Goal: Task Accomplishment & Management: Use online tool/utility

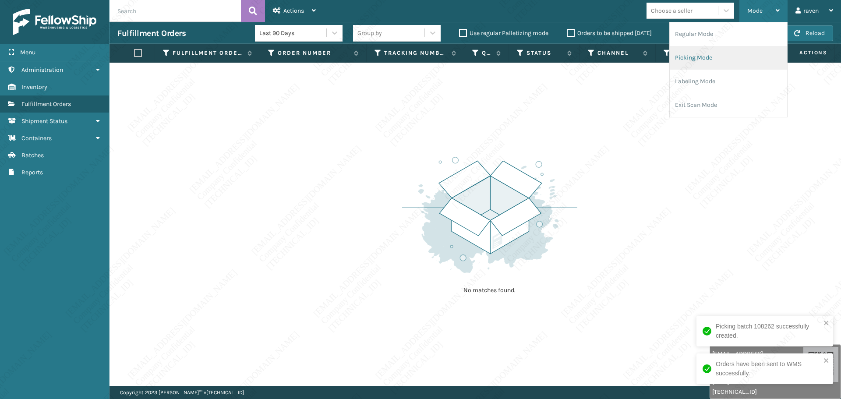
click at [698, 60] on li "Picking Mode" at bounding box center [728, 58] width 117 height 24
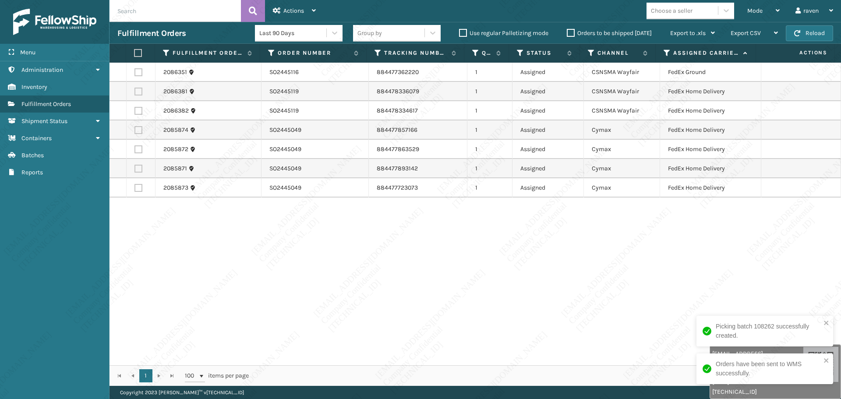
click at [711, 220] on div "2086351 SO2445116 884477362220 1 Assigned CSNSMA Wayfair FedEx Ground 2086381 S…" at bounding box center [476, 214] width 732 height 303
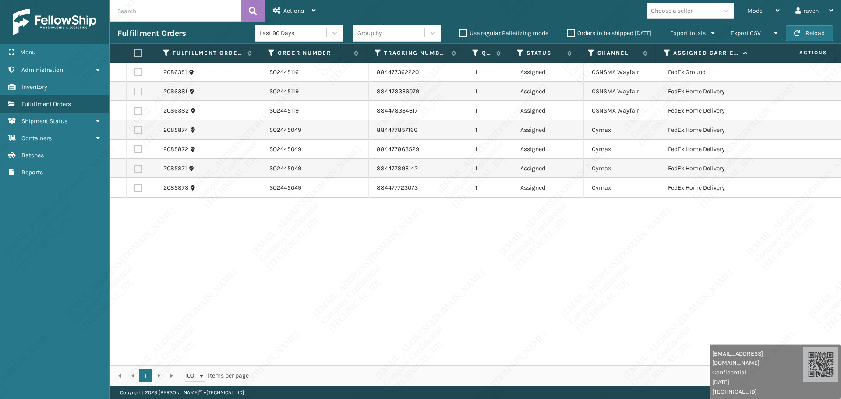
click at [138, 53] on label at bounding box center [138, 53] width 8 height 8
click at [135, 53] on input "checkbox" at bounding box center [134, 53] width 0 height 6
checkbox input "true"
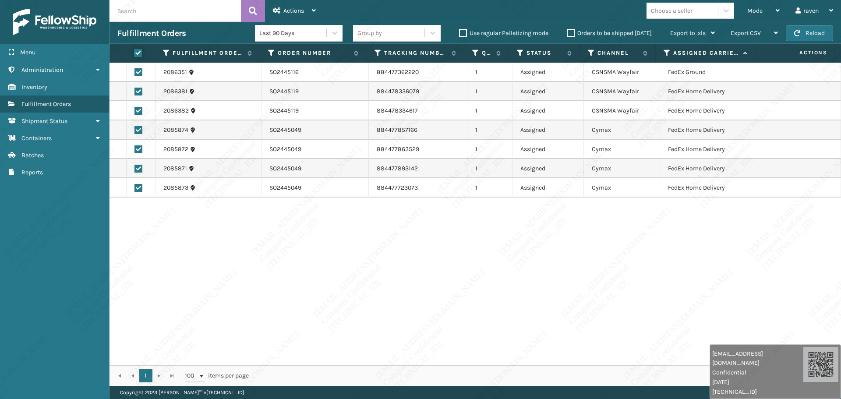
checkbox input "true"
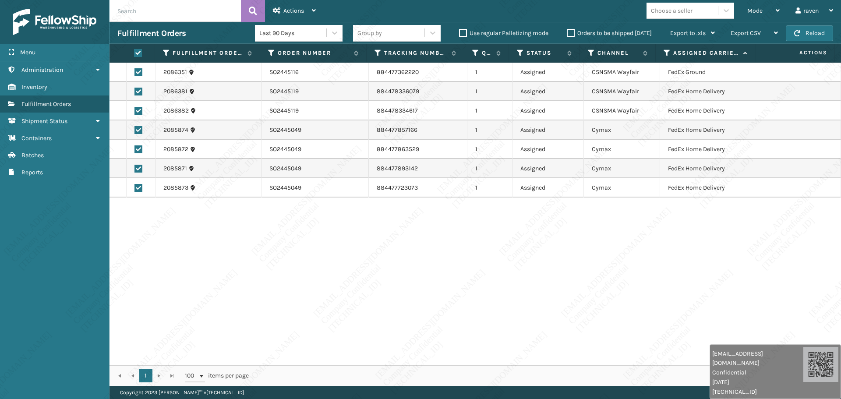
click at [135, 72] on label at bounding box center [139, 72] width 8 height 8
click at [135, 72] on input "checkbox" at bounding box center [135, 71] width 0 height 6
checkbox input "false"
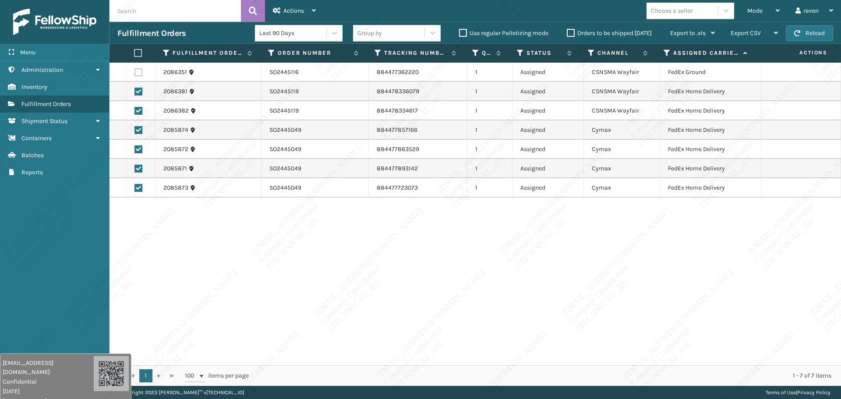
drag, startPoint x: 766, startPoint y: 368, endPoint x: 29, endPoint y: 394, distance: 737.7
click at [32, 396] on div "[EMAIL_ADDRESS][DOMAIN_NAME] Confidential [DATE] [TECHNICAL_ID]" at bounding box center [48, 382] width 91 height 47
click at [441, 243] on div "2086351 SO2445116 884477362220 1 Assigned CSNSMA Wayfair FedEx Ground 2086381 S…" at bounding box center [476, 214] width 732 height 303
click at [284, 8] on span "Actions" at bounding box center [294, 10] width 21 height 7
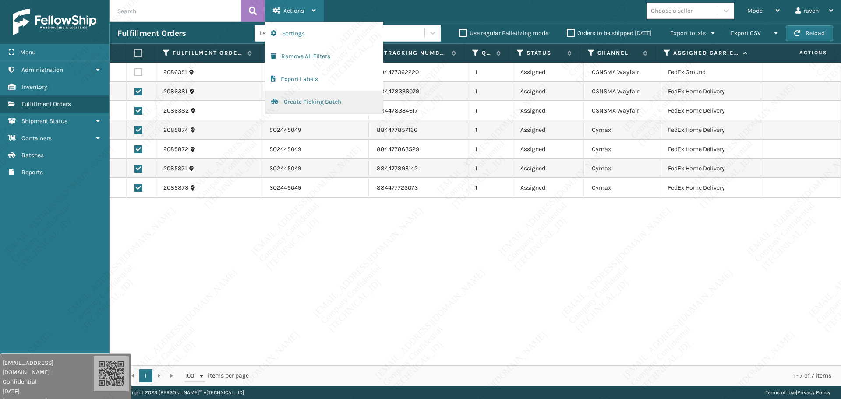
click at [315, 107] on button "Create Picking Batch" at bounding box center [324, 102] width 117 height 23
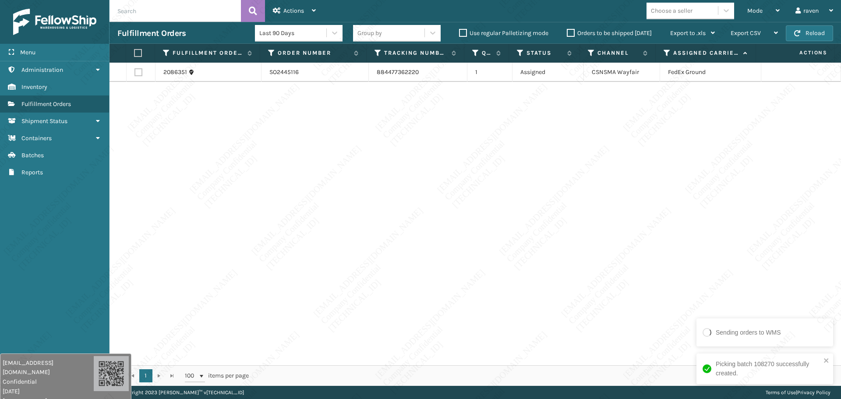
click at [615, 164] on div "2086351 SO2445116 884477362220 1 Assigned CSNSMA Wayfair FedEx Ground" at bounding box center [476, 214] width 732 height 303
click at [605, 148] on div "2086351 SO2445116 884477362220 1 Assigned CSNSMA Wayfair FedEx Ground" at bounding box center [476, 214] width 732 height 303
click at [138, 55] on label at bounding box center [138, 53] width 8 height 8
click at [135, 55] on input "checkbox" at bounding box center [134, 53] width 0 height 6
checkbox input "true"
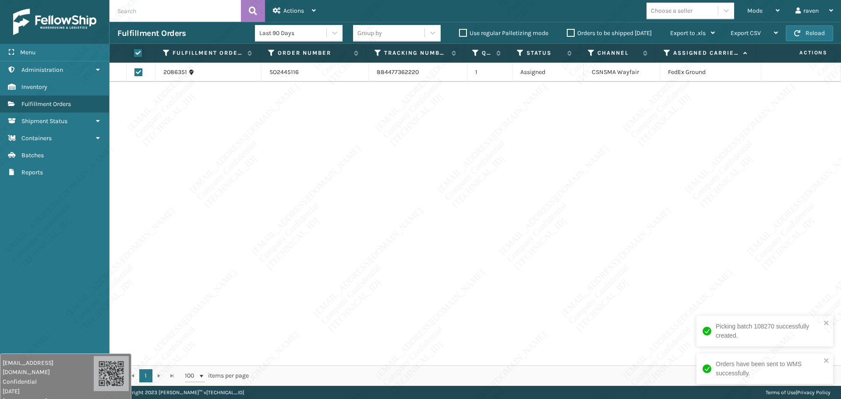
checkbox input "true"
click at [291, 11] on span "Actions" at bounding box center [294, 10] width 21 height 7
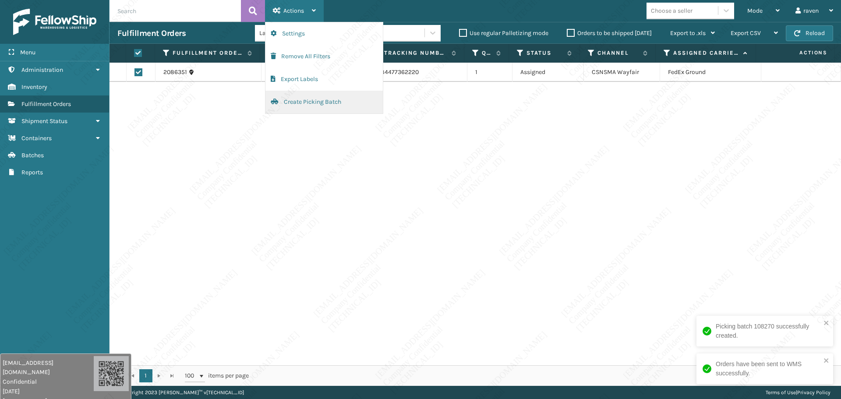
click at [288, 98] on button "Create Picking Batch" at bounding box center [324, 102] width 117 height 23
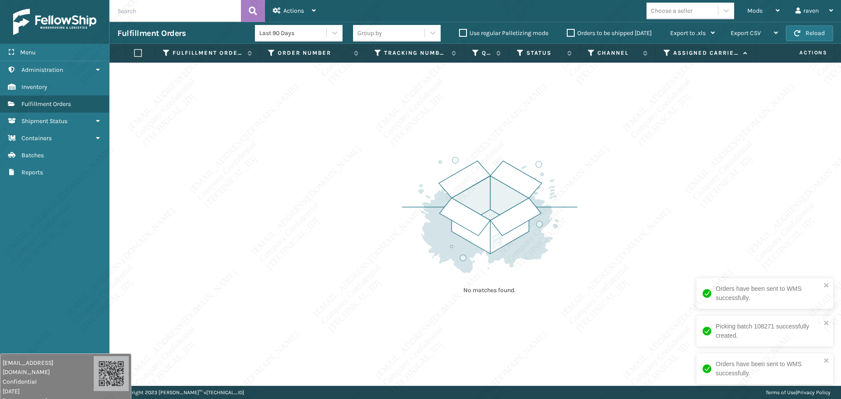
click at [704, 97] on div "No matches found." at bounding box center [476, 224] width 732 height 323
click at [755, 8] on span "Mode" at bounding box center [755, 10] width 15 height 7
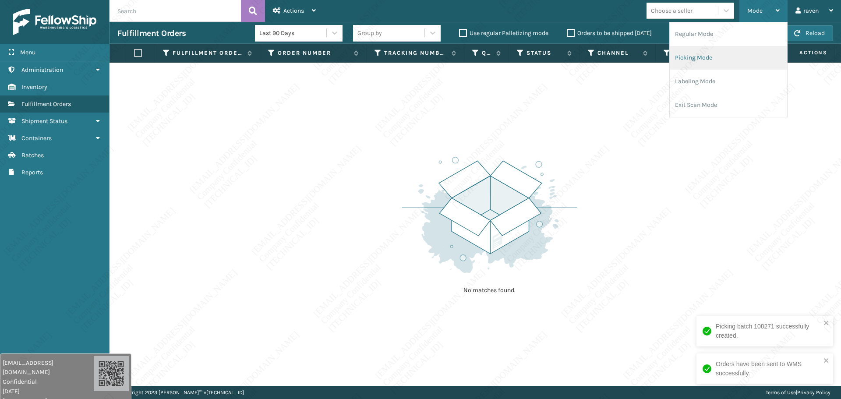
click at [699, 61] on li "Picking Mode" at bounding box center [728, 58] width 117 height 24
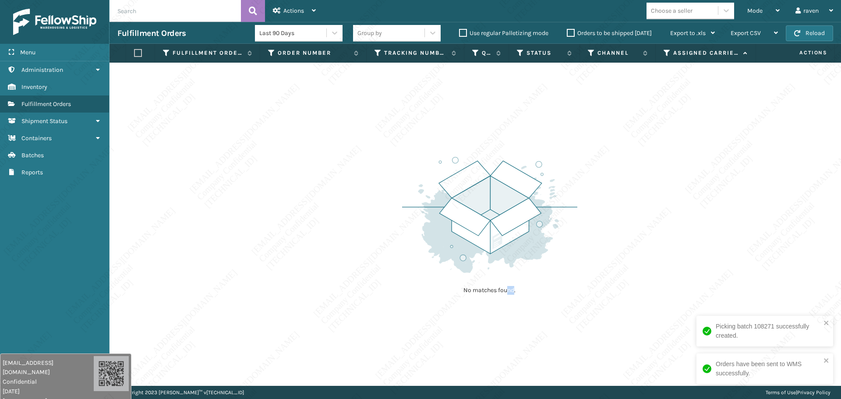
drag, startPoint x: 507, startPoint y: 303, endPoint x: 515, endPoint y: 296, distance: 10.6
click at [515, 296] on div "No matches found." at bounding box center [489, 225] width 175 height 162
click at [606, 188] on div "No matches found." at bounding box center [476, 224] width 732 height 323
click at [462, 214] on img at bounding box center [489, 214] width 175 height 121
click at [748, 10] on div "Mode" at bounding box center [764, 11] width 32 height 22
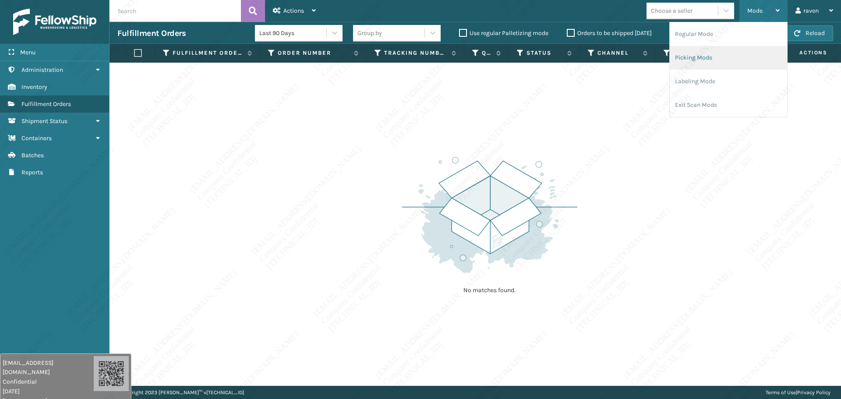
click at [721, 54] on li "Picking Mode" at bounding box center [728, 58] width 117 height 24
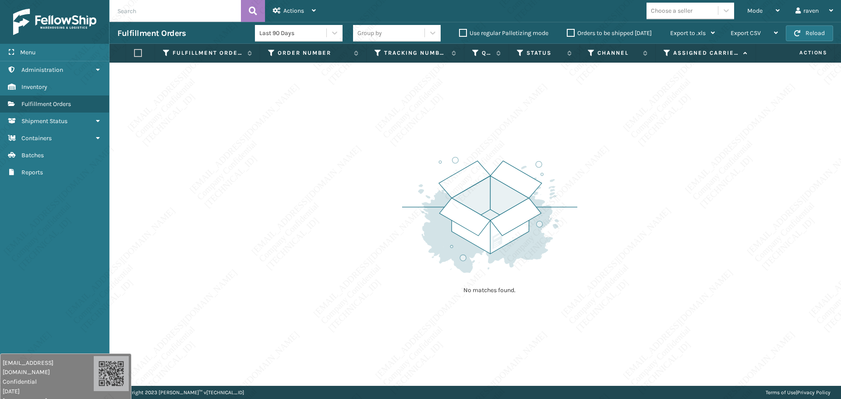
drag, startPoint x: 637, startPoint y: 279, endPoint x: 630, endPoint y: 274, distance: 8.5
click at [631, 275] on div "No matches found." at bounding box center [476, 224] width 732 height 323
click at [429, 284] on div "No matches found." at bounding box center [489, 225] width 175 height 162
click at [394, 222] on div "No matches found." at bounding box center [476, 224] width 732 height 323
click at [236, 128] on div "No matches found." at bounding box center [476, 224] width 732 height 323
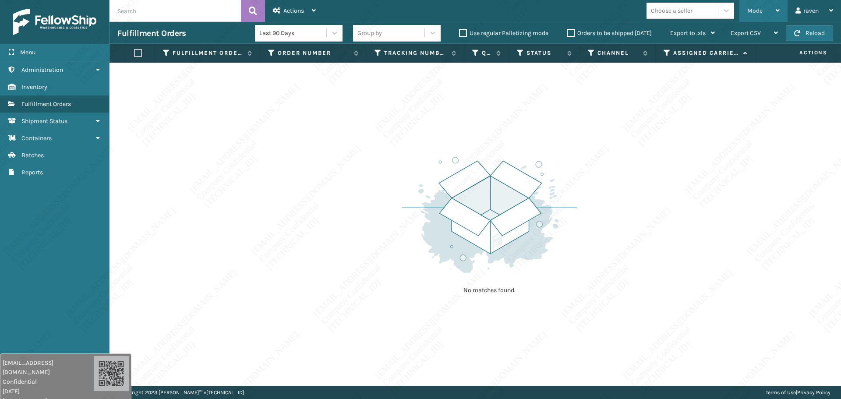
click at [749, 11] on span "Mode" at bounding box center [755, 10] width 15 height 7
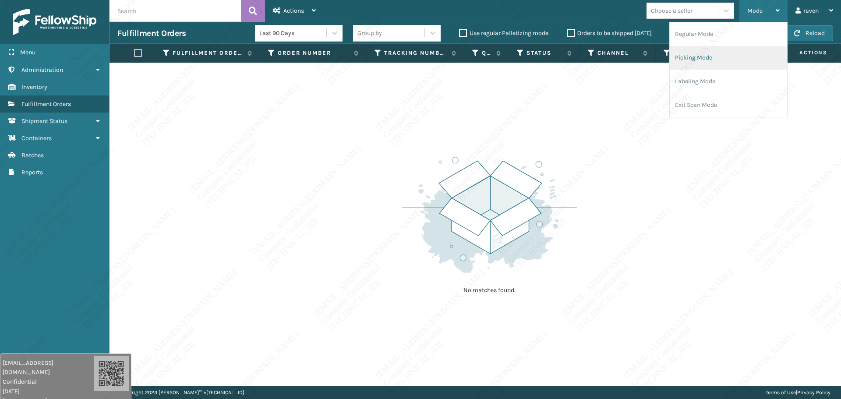
click at [697, 58] on li "Picking Mode" at bounding box center [728, 58] width 117 height 24
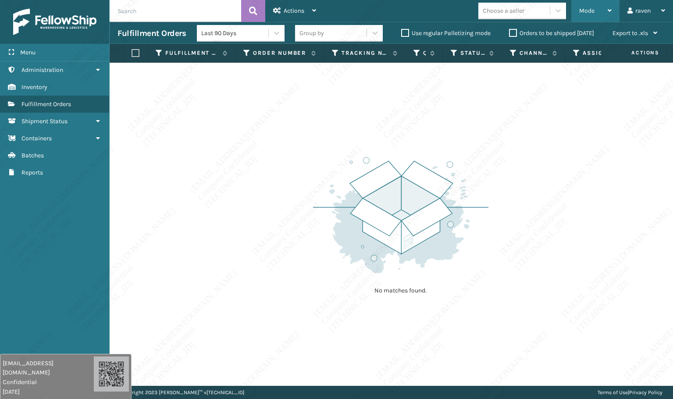
click at [598, 15] on div "Mode" at bounding box center [595, 11] width 32 height 22
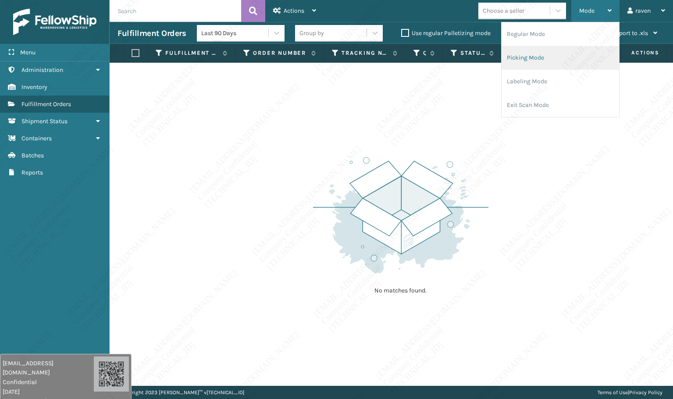
click at [553, 60] on li "Picking Mode" at bounding box center [559, 58] width 117 height 24
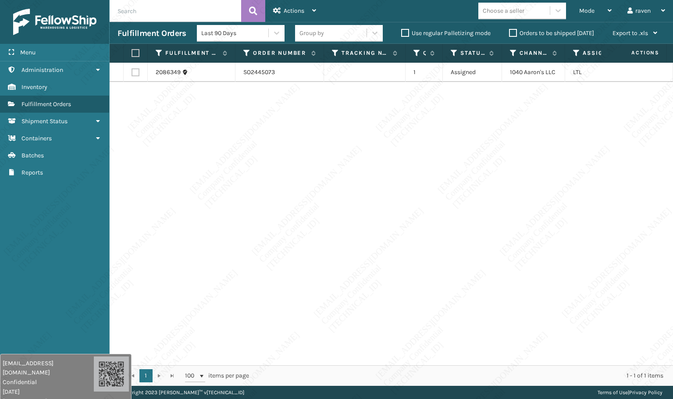
click at [536, 156] on div "2086349 SO2445073 1 Assigned 1040 [PERSON_NAME]'s LLC LTL" at bounding box center [391, 214] width 563 height 302
copy td "1040 Aaron's LLC"
drag, startPoint x: 554, startPoint y: 74, endPoint x: 504, endPoint y: 74, distance: 49.5
click at [504, 74] on td "1040 Aaron's LLC" at bounding box center [533, 72] width 63 height 19
click at [133, 54] on label at bounding box center [133, 53] width 5 height 8
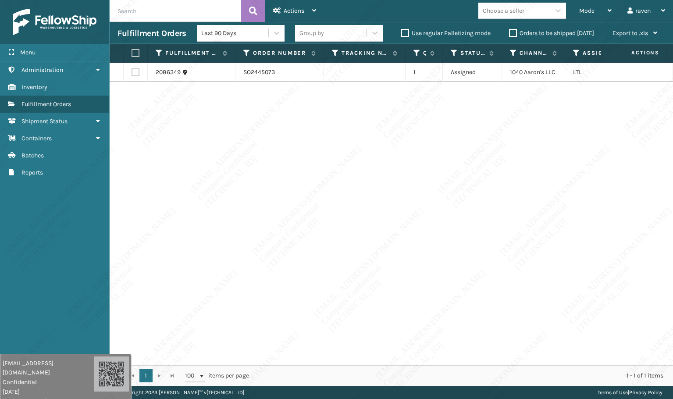
click at [132, 54] on input "checkbox" at bounding box center [131, 53] width 0 height 6
checkbox input "true"
click at [284, 8] on span "Actions" at bounding box center [294, 10] width 21 height 7
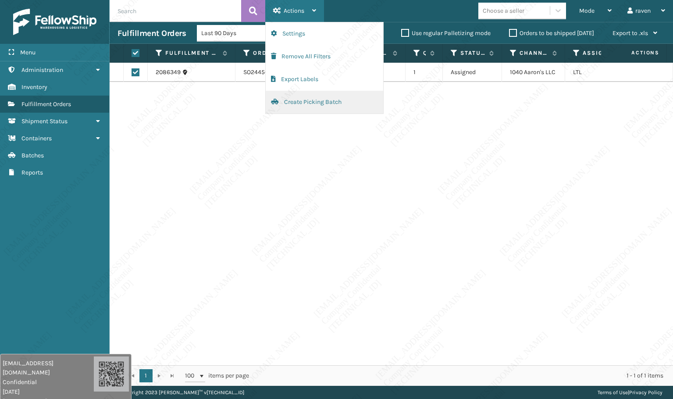
click at [285, 99] on button "Create Picking Batch" at bounding box center [324, 102] width 117 height 23
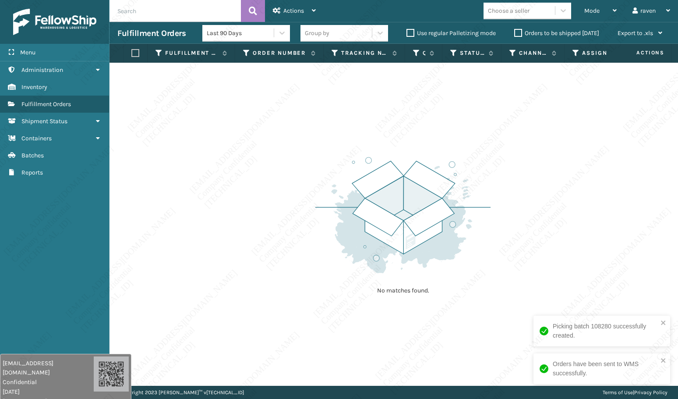
drag, startPoint x: 553, startPoint y: 261, endPoint x: 597, endPoint y: 92, distance: 174.0
click at [554, 259] on div "No matches found." at bounding box center [394, 224] width 569 height 323
click at [591, 14] on div "Mode" at bounding box center [601, 11] width 32 height 22
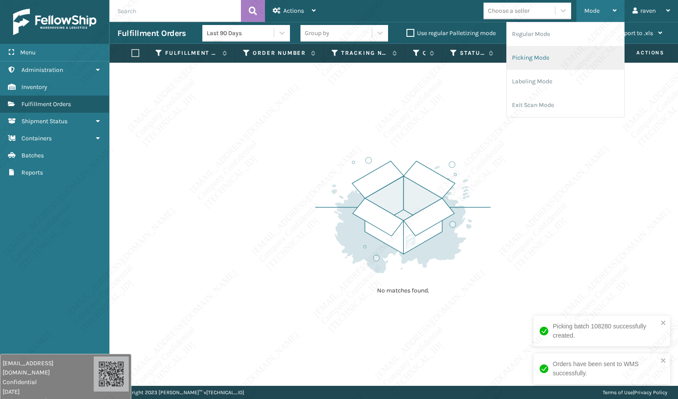
click at [573, 59] on li "Picking Mode" at bounding box center [565, 58] width 117 height 24
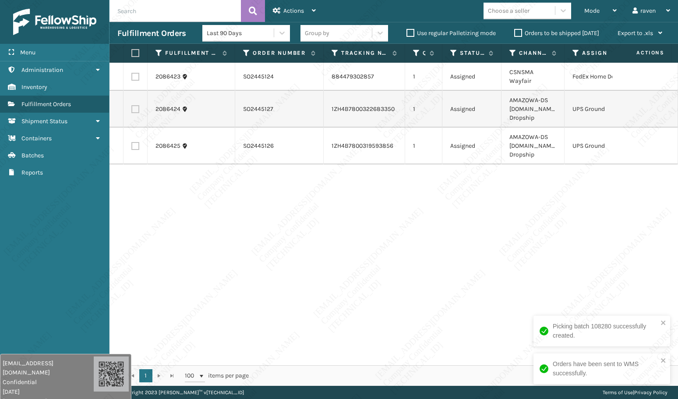
click at [522, 255] on div "2086423 SO2445124 884479302857 1 Assigned CSNSMA Wayfair FedEx Home Delivery 20…" at bounding box center [394, 214] width 569 height 302
click at [134, 105] on label at bounding box center [135, 109] width 8 height 8
click at [132, 105] on input "checkbox" at bounding box center [131, 108] width 0 height 6
checkbox input "true"
click at [135, 142] on label at bounding box center [135, 146] width 8 height 8
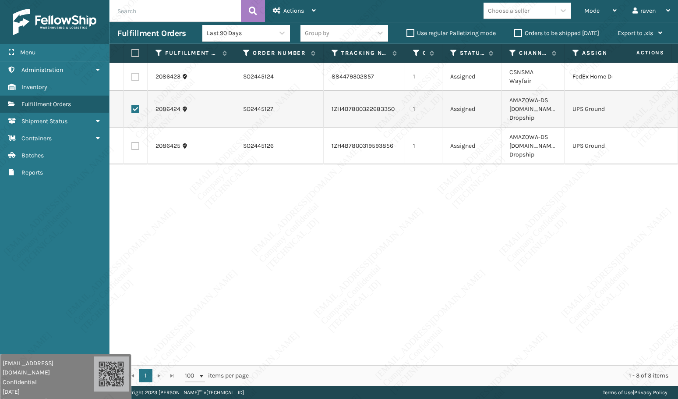
click at [132, 142] on input "checkbox" at bounding box center [131, 145] width 0 height 6
checkbox input "true"
click at [303, 8] on span "Actions" at bounding box center [294, 10] width 21 height 7
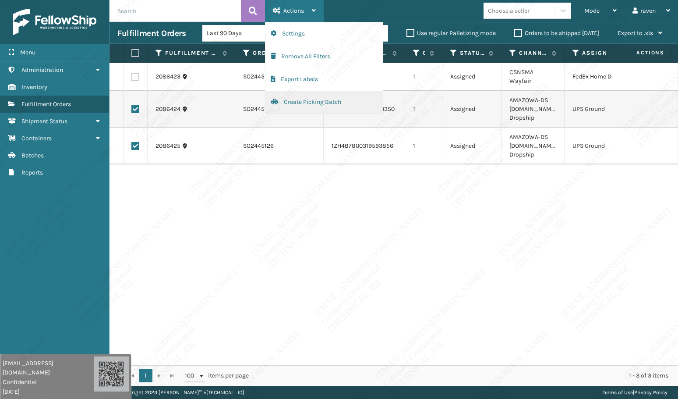
click at [303, 101] on button "Create Picking Batch" at bounding box center [324, 102] width 117 height 23
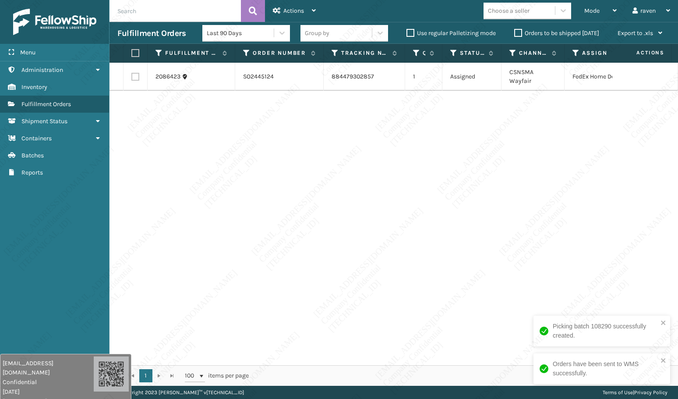
click at [541, 235] on div "2086423 SO2445124 884479302857 1 Assigned CSNSMA Wayfair FedEx Home Delivery" at bounding box center [394, 214] width 569 height 302
drag, startPoint x: 424, startPoint y: 189, endPoint x: 432, endPoint y: 188, distance: 8.1
click at [425, 189] on div "2086423 SO2445124 884479302857 1 Assigned CSNSMA Wayfair FedEx Home Delivery" at bounding box center [394, 214] width 569 height 302
click at [135, 49] on label at bounding box center [133, 53] width 5 height 8
click at [132, 50] on input "checkbox" at bounding box center [131, 53] width 0 height 6
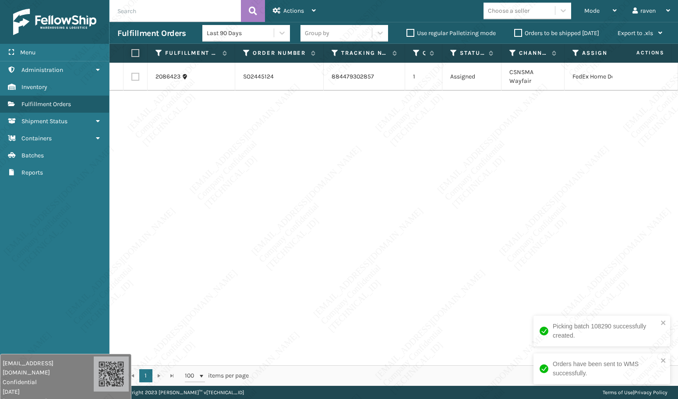
checkbox input "true"
click at [293, 9] on span "Actions" at bounding box center [294, 10] width 21 height 7
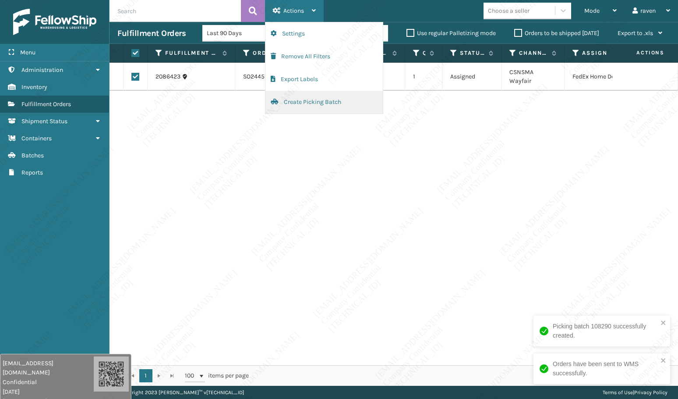
click at [311, 99] on button "Create Picking Batch" at bounding box center [324, 102] width 117 height 23
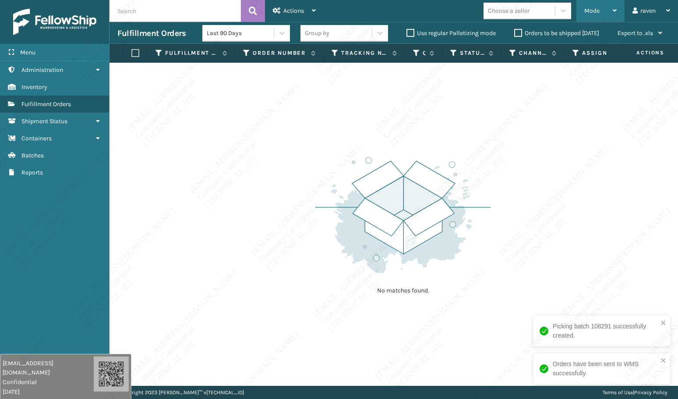
click at [591, 12] on span "Mode" at bounding box center [592, 10] width 15 height 7
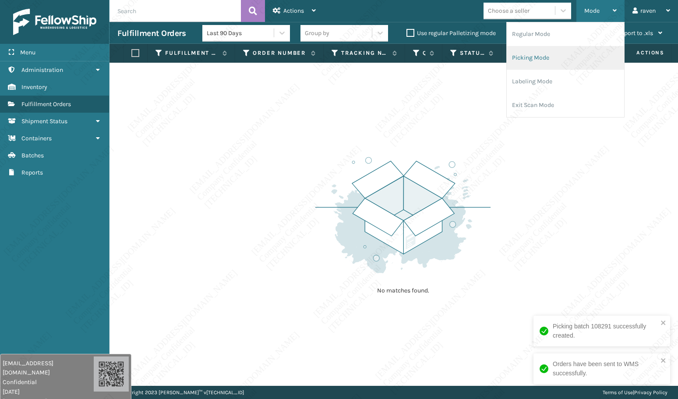
click at [548, 55] on li "Picking Mode" at bounding box center [565, 58] width 117 height 24
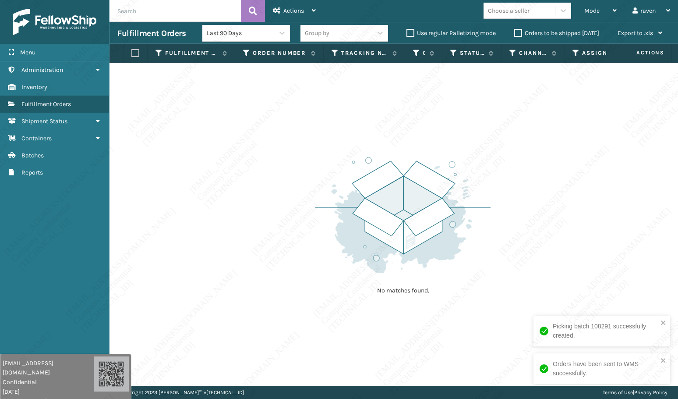
click at [563, 222] on div "No matches found." at bounding box center [394, 224] width 569 height 323
click at [664, 323] on icon "close" at bounding box center [664, 322] width 6 height 7
click at [667, 357] on icon "close" at bounding box center [664, 360] width 6 height 7
click at [540, 286] on div "No matches found." at bounding box center [394, 224] width 569 height 323
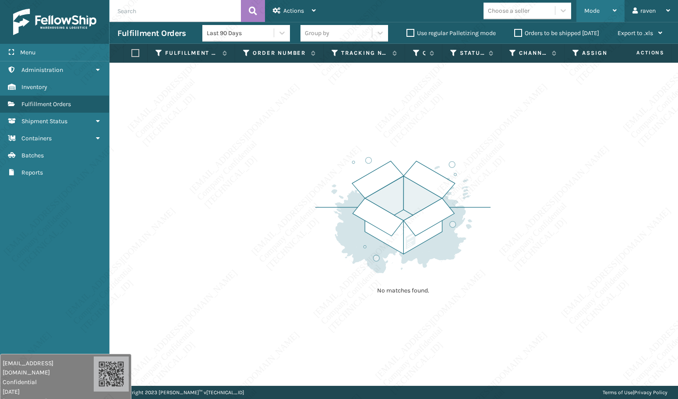
click at [578, 14] on div "Mode Regular Mode Picking Mode Labeling Mode Exit Scan Mode" at bounding box center [601, 11] width 48 height 22
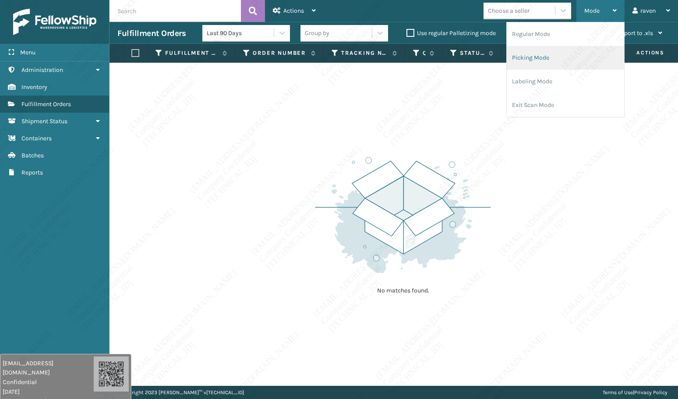
click at [558, 59] on li "Picking Mode" at bounding box center [565, 58] width 117 height 24
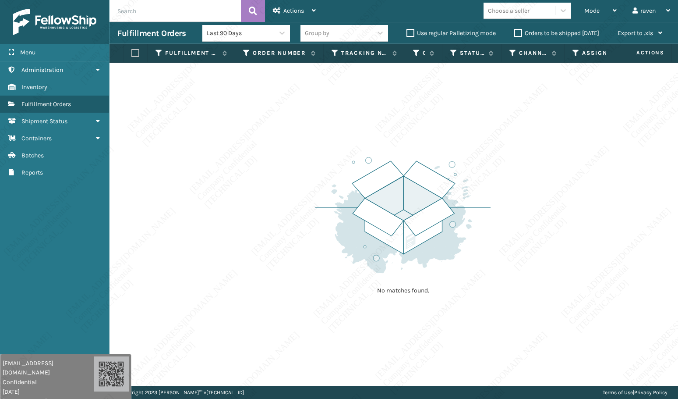
click at [518, 226] on div "No matches found." at bounding box center [394, 224] width 569 height 323
click at [439, 267] on img at bounding box center [403, 214] width 175 height 121
click at [531, 231] on div "No matches found." at bounding box center [394, 224] width 569 height 323
click at [295, 111] on div "No matches found." at bounding box center [394, 224] width 569 height 323
click at [334, 176] on img at bounding box center [403, 214] width 175 height 121
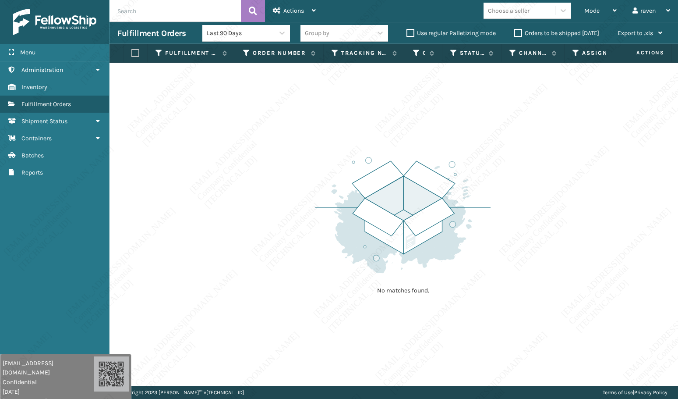
click at [430, 246] on img at bounding box center [403, 214] width 175 height 121
drag, startPoint x: 192, startPoint y: 144, endPoint x: 192, endPoint y: 138, distance: 6.2
click at [192, 142] on div "No matches found." at bounding box center [394, 224] width 569 height 323
drag, startPoint x: 165, startPoint y: 81, endPoint x: 160, endPoint y: 87, distance: 8.1
click at [160, 87] on div "No matches found." at bounding box center [394, 224] width 569 height 323
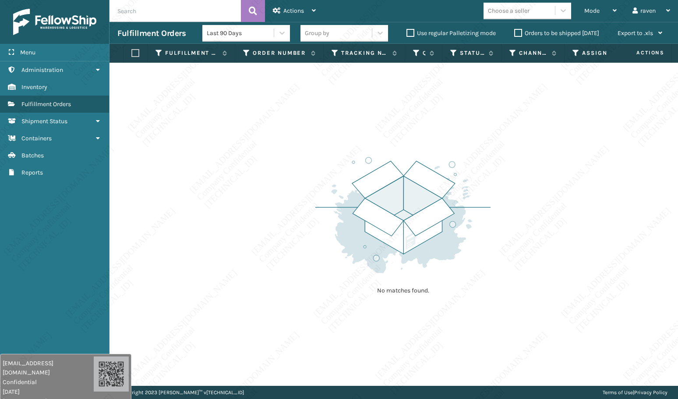
click at [280, 114] on div "No matches found." at bounding box center [394, 224] width 569 height 323
click at [588, 8] on span "Mode" at bounding box center [592, 10] width 15 height 7
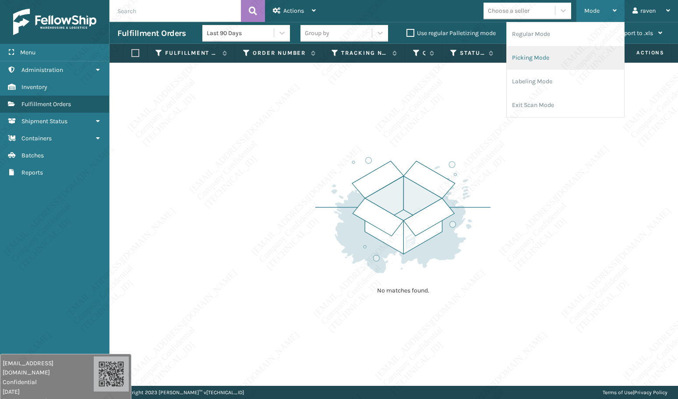
click at [548, 54] on li "Picking Mode" at bounding box center [565, 58] width 117 height 24
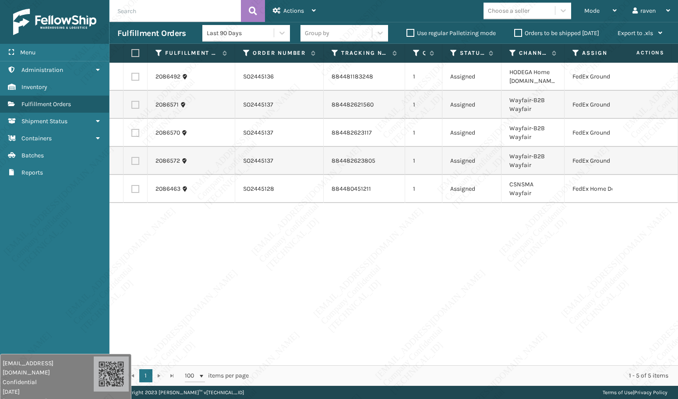
click at [137, 53] on label at bounding box center [133, 53] width 5 height 8
click at [132, 53] on input "checkbox" at bounding box center [131, 53] width 0 height 6
checkbox input "true"
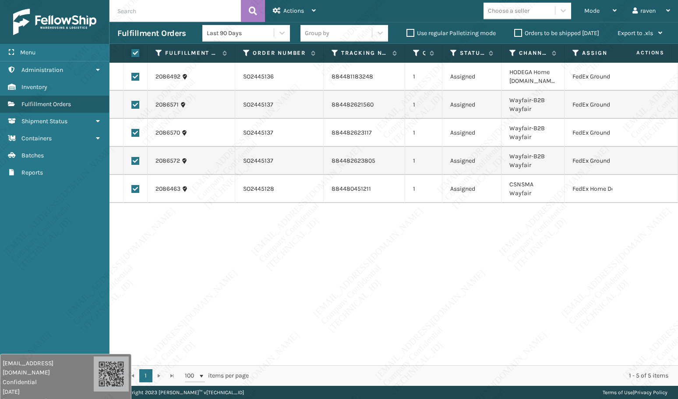
checkbox input "true"
click at [137, 187] on label at bounding box center [135, 189] width 8 height 8
click at [132, 187] on input "checkbox" at bounding box center [131, 188] width 0 height 6
checkbox input "false"
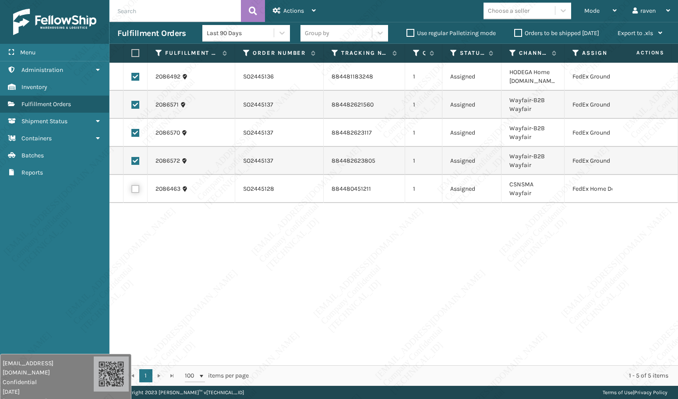
checkbox input "false"
click at [308, 9] on div "Actions" at bounding box center [294, 11] width 43 height 22
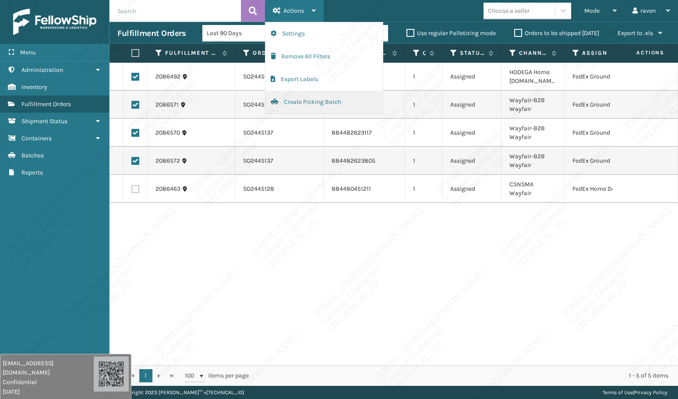
click at [296, 99] on button "Create Picking Batch" at bounding box center [324, 102] width 117 height 23
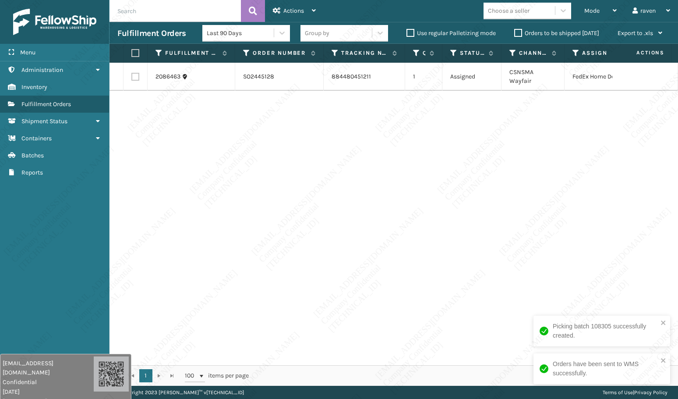
click at [416, 120] on div "2086463 SO2445128 884480451211 1 Assigned CSNSMA Wayfair FedEx Home Delivery" at bounding box center [394, 214] width 569 height 302
click at [137, 51] on label at bounding box center [133, 53] width 5 height 8
click at [132, 51] on input "checkbox" at bounding box center [131, 53] width 0 height 6
checkbox input "true"
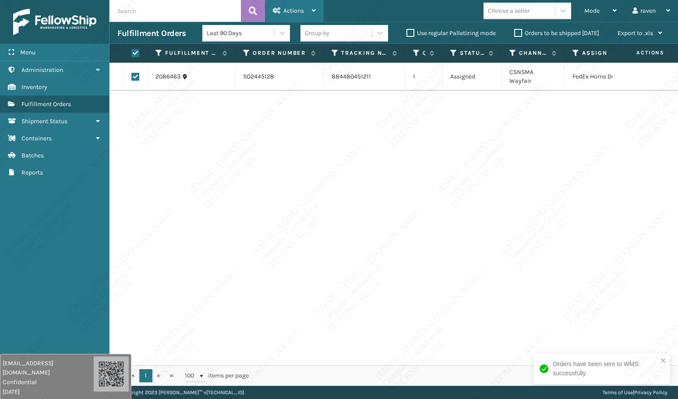
click at [292, 13] on span "Actions" at bounding box center [294, 10] width 21 height 7
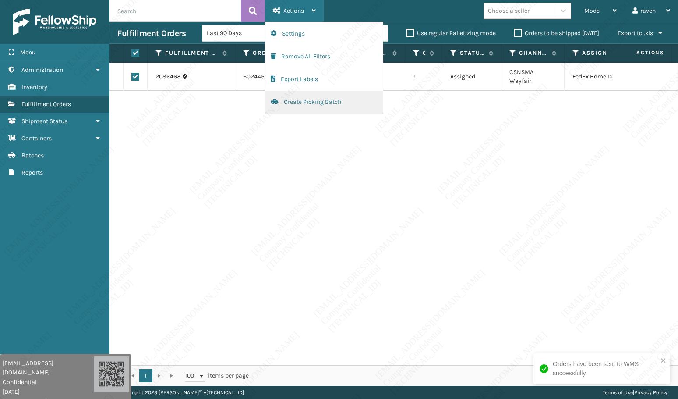
click at [296, 103] on button "Create Picking Batch" at bounding box center [324, 102] width 117 height 23
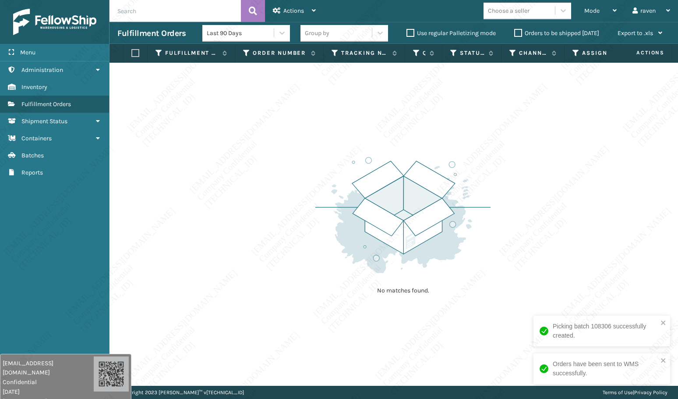
click at [333, 110] on div "No matches found." at bounding box center [394, 224] width 569 height 323
click at [608, 12] on div "Mode" at bounding box center [601, 11] width 32 height 22
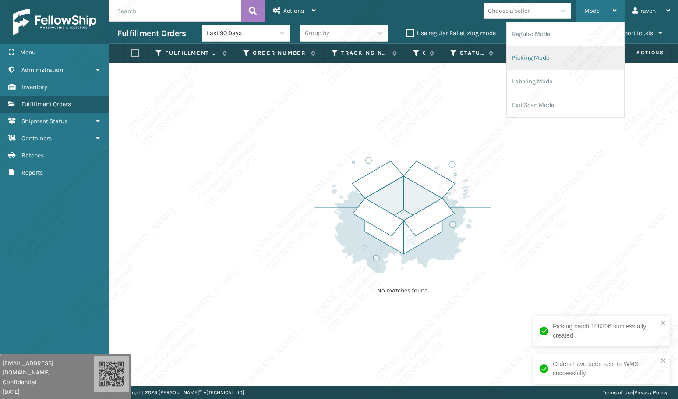
click at [556, 58] on li "Picking Mode" at bounding box center [565, 58] width 117 height 24
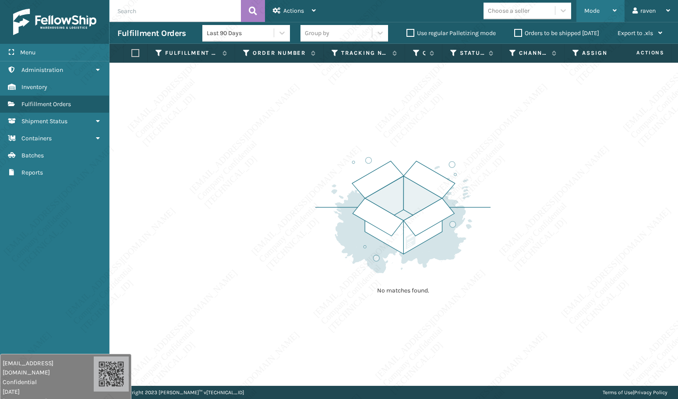
click at [589, 13] on span "Mode" at bounding box center [592, 10] width 15 height 7
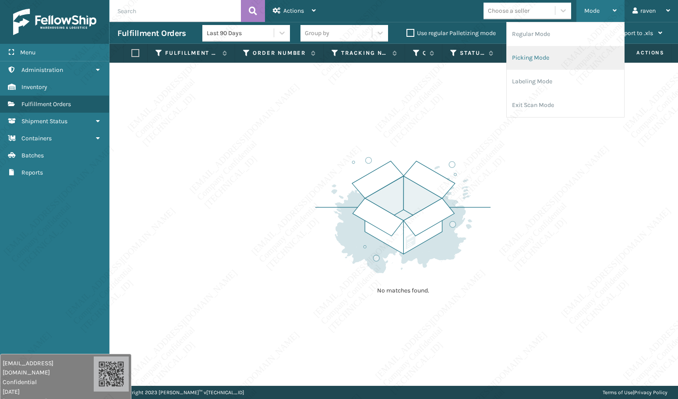
click at [567, 55] on li "Picking Mode" at bounding box center [565, 58] width 117 height 24
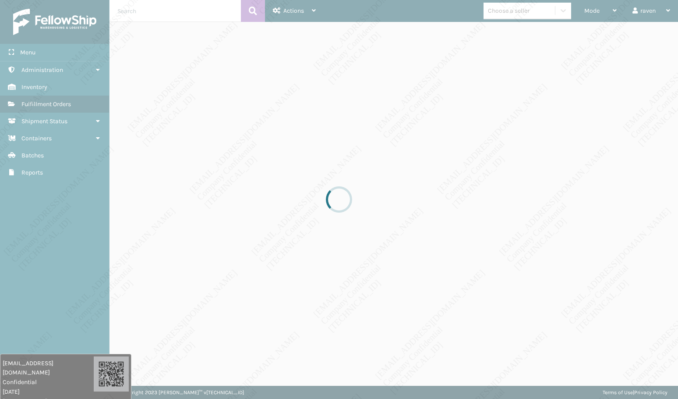
click at [479, 172] on div at bounding box center [339, 199] width 678 height 399
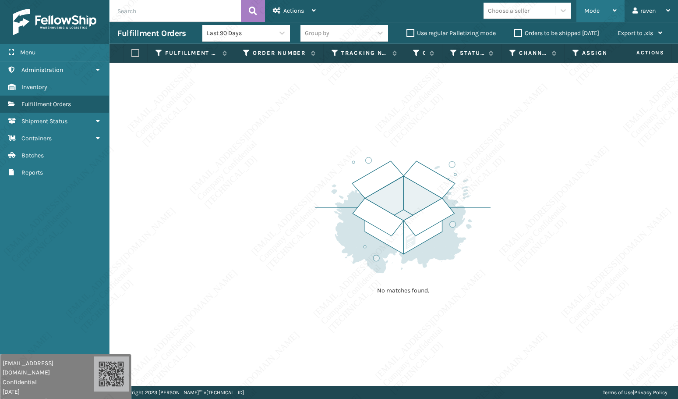
click at [606, 12] on div "Mode" at bounding box center [601, 11] width 32 height 22
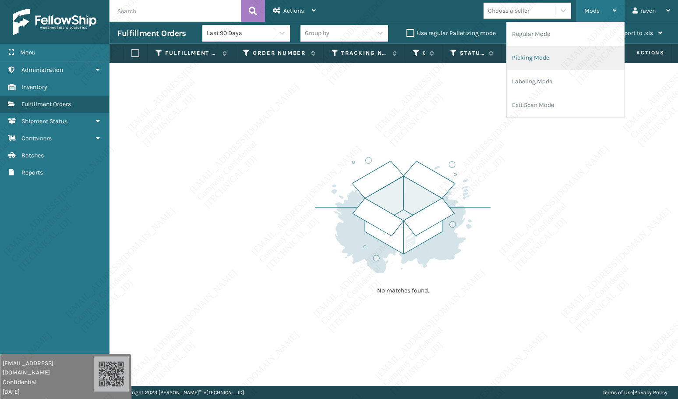
click at [553, 59] on li "Picking Mode" at bounding box center [565, 58] width 117 height 24
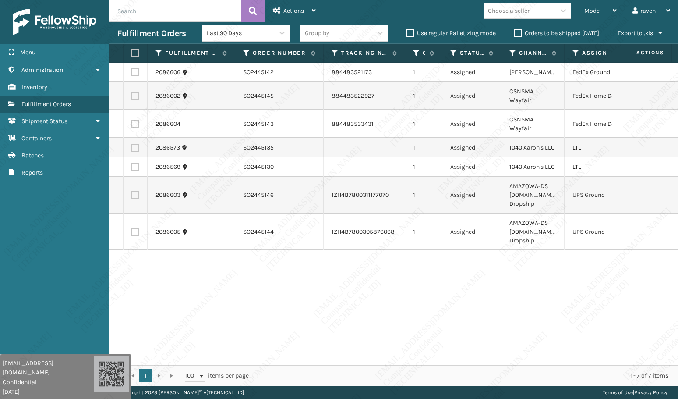
click at [531, 228] on td "AMAZOWA-DS [DOMAIN_NAME] Dropship" at bounding box center [533, 231] width 63 height 37
click at [137, 75] on label at bounding box center [135, 72] width 8 height 8
click at [132, 74] on input "checkbox" at bounding box center [131, 71] width 0 height 6
checkbox input "true"
drag, startPoint x: 300, startPoint y: 12, endPoint x: 300, endPoint y: 17, distance: 4.8
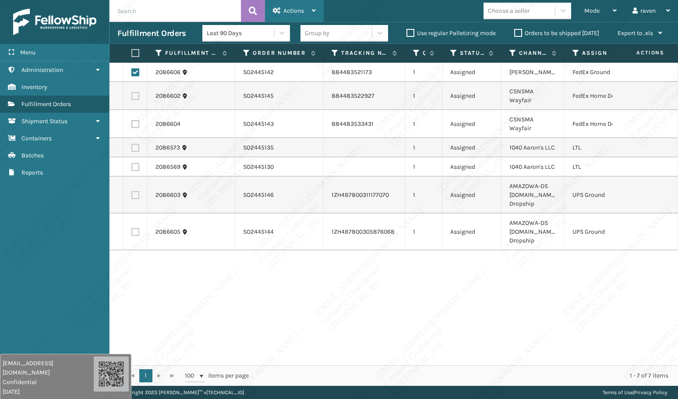
click at [300, 12] on span "Actions" at bounding box center [294, 10] width 21 height 7
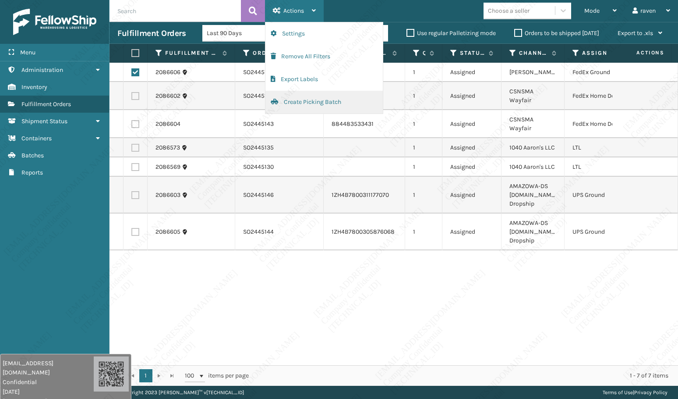
click at [302, 105] on button "Create Picking Batch" at bounding box center [324, 102] width 117 height 23
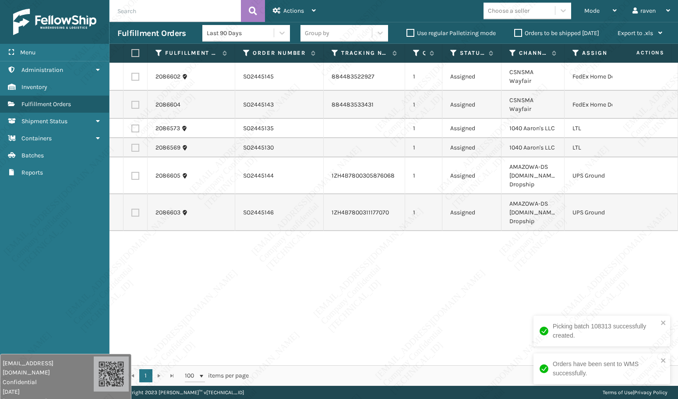
click at [135, 172] on label at bounding box center [135, 176] width 8 height 8
click at [132, 172] on input "checkbox" at bounding box center [131, 175] width 0 height 6
checkbox input "true"
click at [136, 209] on label at bounding box center [135, 213] width 8 height 8
click at [132, 209] on input "checkbox" at bounding box center [131, 212] width 0 height 6
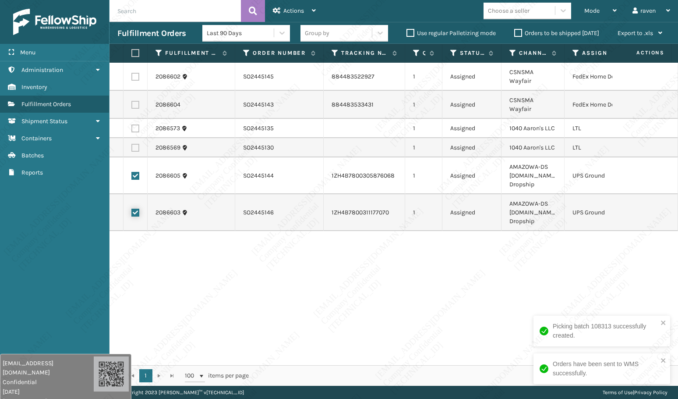
checkbox input "true"
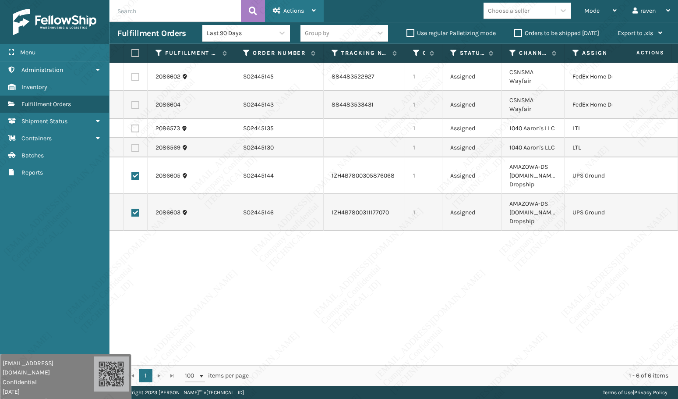
click at [295, 8] on span "Actions" at bounding box center [294, 10] width 21 height 7
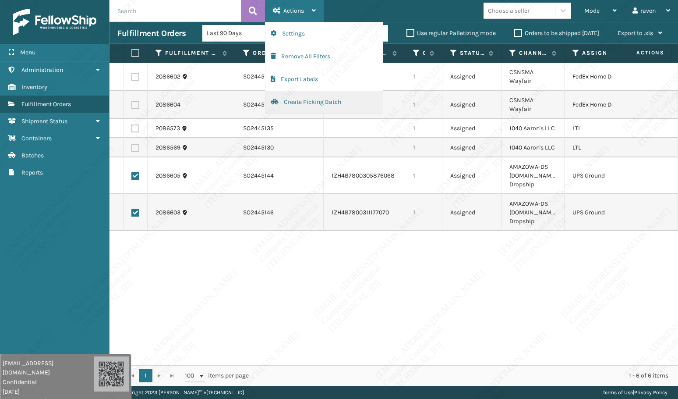
click at [298, 99] on button "Create Picking Batch" at bounding box center [324, 102] width 117 height 23
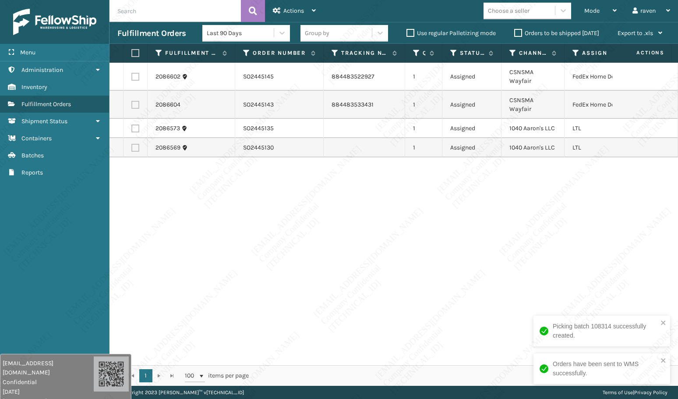
drag, startPoint x: 138, startPoint y: 73, endPoint x: 138, endPoint y: 82, distance: 9.2
click at [138, 73] on label at bounding box center [135, 77] width 8 height 8
click at [132, 73] on input "checkbox" at bounding box center [131, 76] width 0 height 6
checkbox input "true"
click at [136, 101] on label at bounding box center [135, 105] width 8 height 8
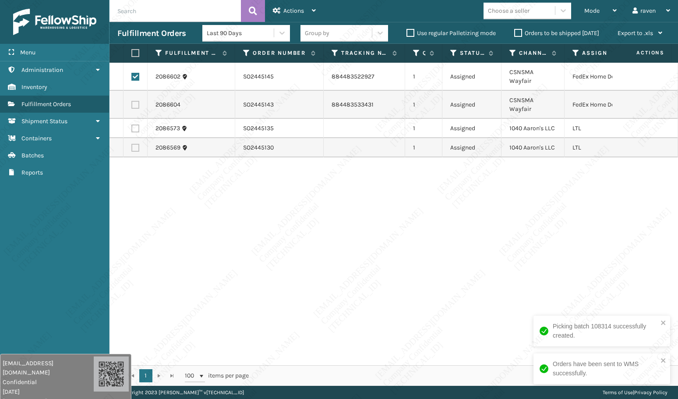
click at [132, 101] on input "checkbox" at bounding box center [131, 104] width 0 height 6
checkbox input "true"
click at [297, 8] on span "Actions" at bounding box center [294, 10] width 21 height 7
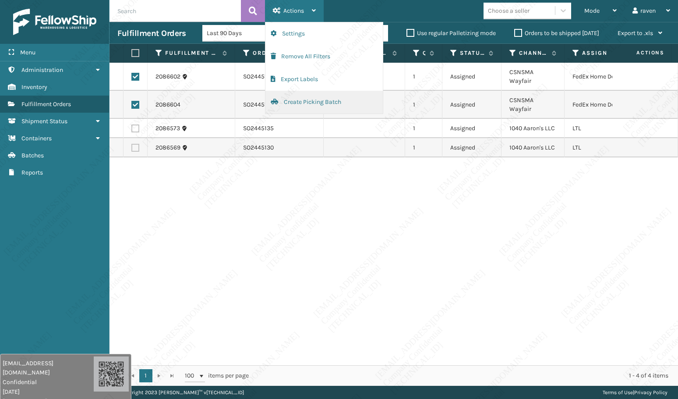
click at [302, 100] on button "Create Picking Batch" at bounding box center [324, 102] width 117 height 23
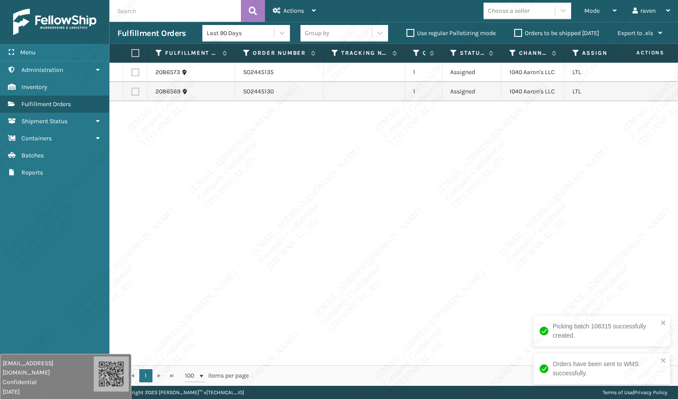
click at [507, 180] on div "2086573 SO2445135 1 Assigned 1040 [PERSON_NAME]'s LLC LTL 2086569 SO2445130 1 A…" at bounding box center [394, 214] width 569 height 302
copy td "1040 Aaron's LLC"
drag, startPoint x: 560, startPoint y: 72, endPoint x: 509, endPoint y: 72, distance: 50.4
click at [509, 72] on td "1040 Aaron's LLC" at bounding box center [533, 72] width 63 height 19
click at [135, 54] on label at bounding box center [133, 53] width 5 height 8
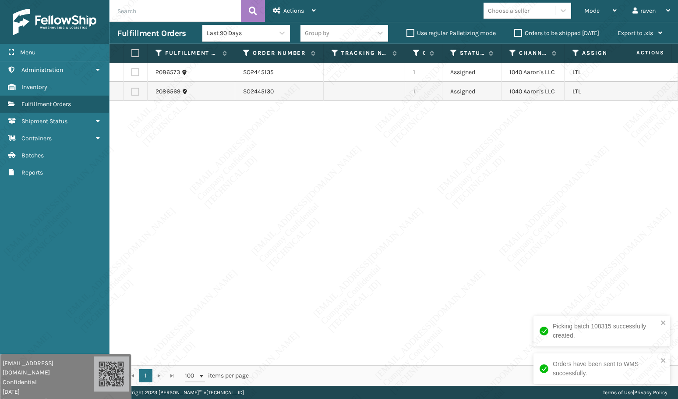
click at [132, 54] on input "checkbox" at bounding box center [131, 53] width 0 height 6
checkbox input "true"
click at [293, 14] on span "Actions" at bounding box center [294, 10] width 21 height 7
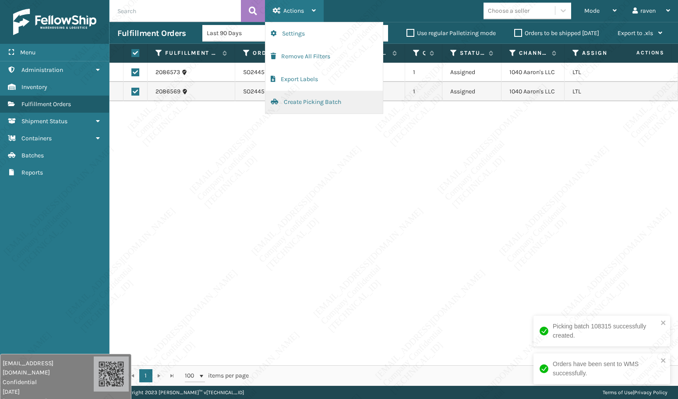
click at [304, 99] on button "Create Picking Batch" at bounding box center [324, 102] width 117 height 23
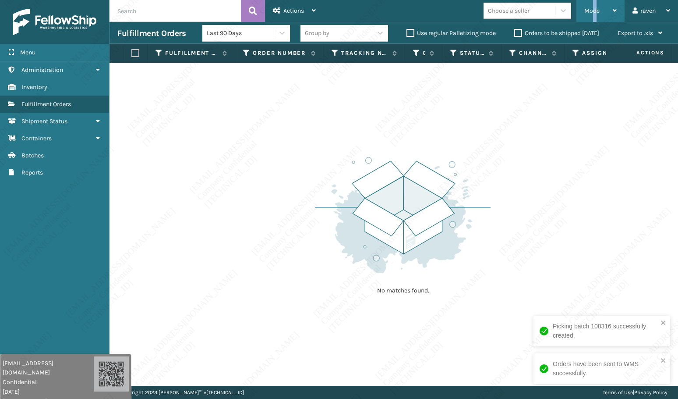
click at [596, 10] on span "Mode" at bounding box center [592, 10] width 15 height 7
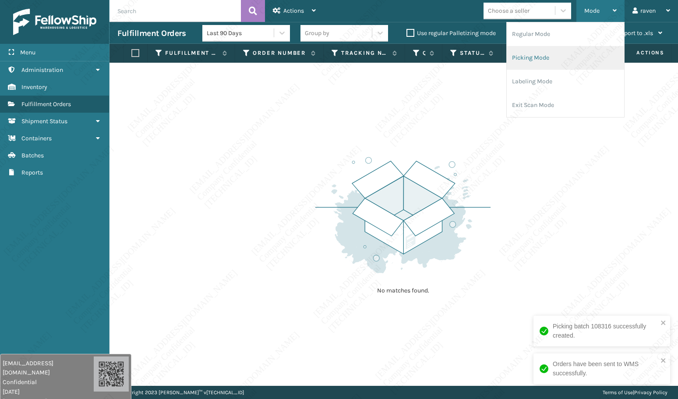
click at [561, 55] on li "Picking Mode" at bounding box center [565, 58] width 117 height 24
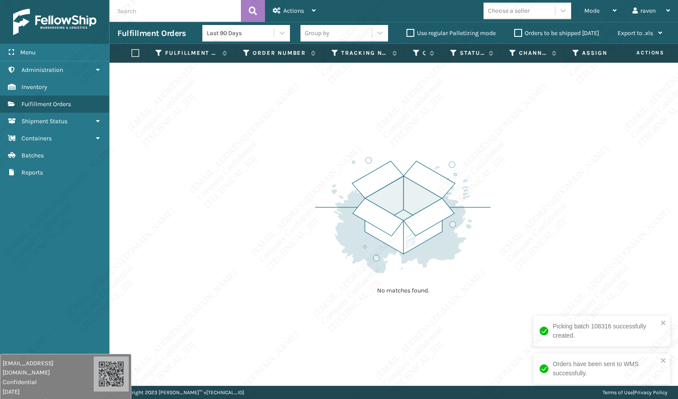
click at [483, 169] on img at bounding box center [403, 214] width 175 height 121
drag, startPoint x: 310, startPoint y: 202, endPoint x: 311, endPoint y: 190, distance: 12.7
click at [311, 200] on div "No matches found." at bounding box center [394, 224] width 569 height 323
click at [311, 190] on div "No matches found." at bounding box center [394, 224] width 569 height 323
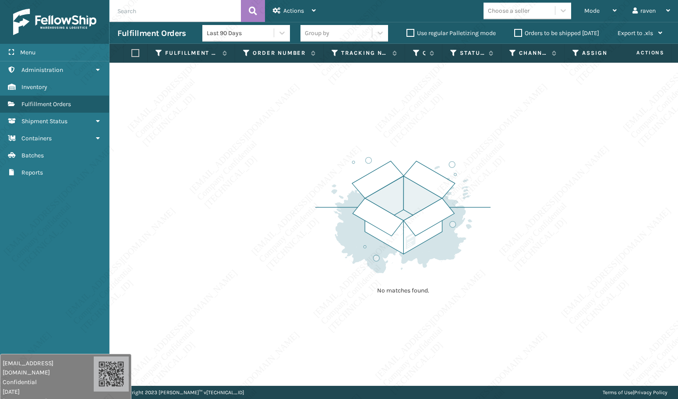
click at [311, 190] on div "No matches found." at bounding box center [394, 224] width 569 height 323
click at [307, 192] on div "No matches found." at bounding box center [394, 224] width 569 height 323
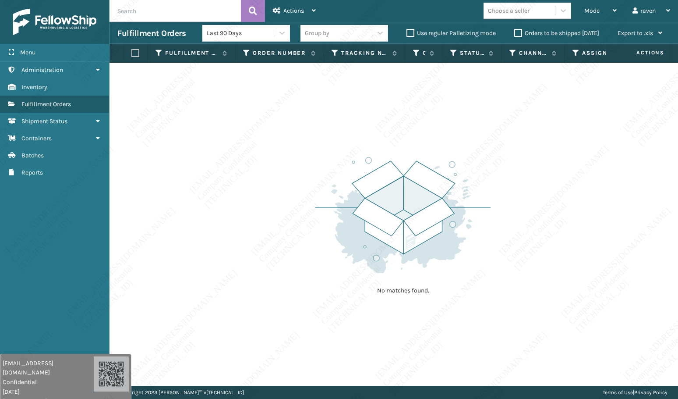
click at [307, 192] on div "No matches found." at bounding box center [394, 224] width 569 height 323
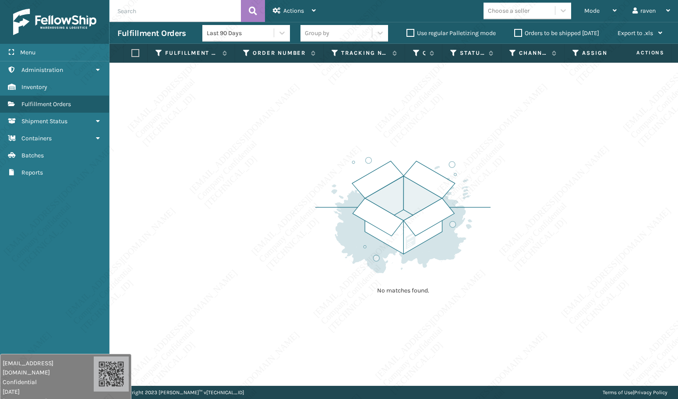
click at [307, 192] on div "No matches found." at bounding box center [394, 224] width 569 height 323
click at [249, 203] on div "No matches found." at bounding box center [394, 224] width 569 height 323
click at [595, 15] on div "Mode" at bounding box center [601, 11] width 32 height 22
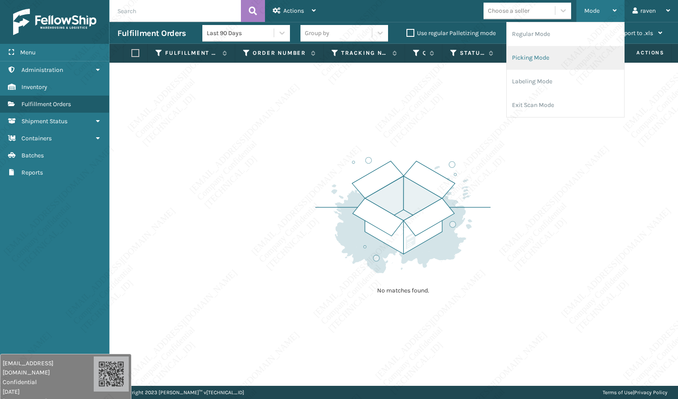
click at [551, 58] on li "Picking Mode" at bounding box center [565, 58] width 117 height 24
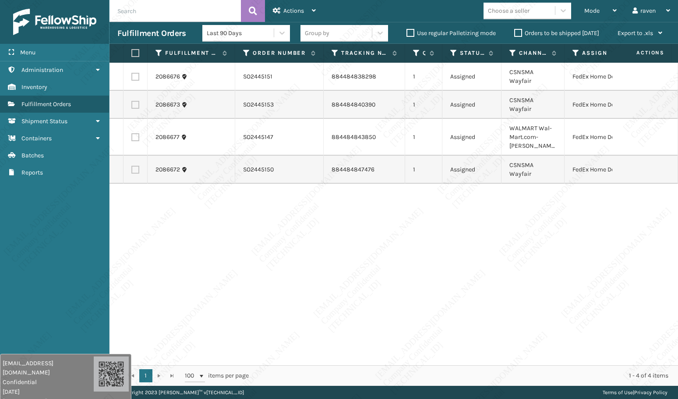
click at [523, 206] on div "2086676 SO2445151 884484838298 1 Assigned CSNSMA Wayfair FedEx Home Delivery 20…" at bounding box center [394, 214] width 569 height 302
click at [133, 53] on label at bounding box center [133, 53] width 5 height 8
click at [132, 53] on input "checkbox" at bounding box center [131, 53] width 0 height 6
checkbox input "true"
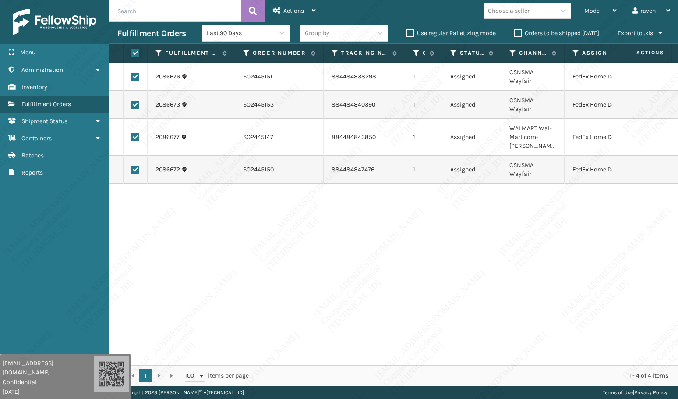
checkbox input "true"
click at [296, 14] on span "Actions" at bounding box center [294, 10] width 21 height 7
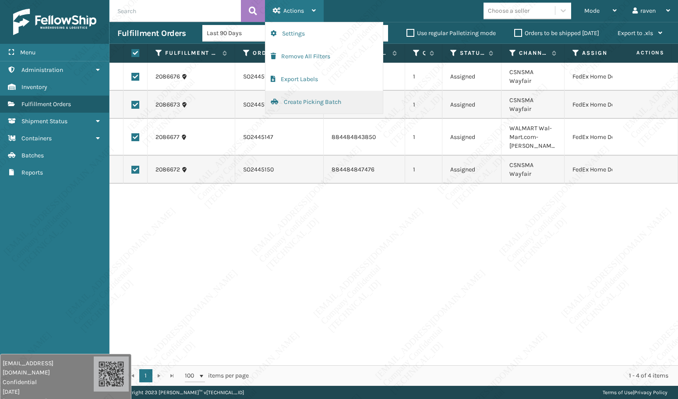
click at [302, 104] on button "Create Picking Batch" at bounding box center [324, 102] width 117 height 23
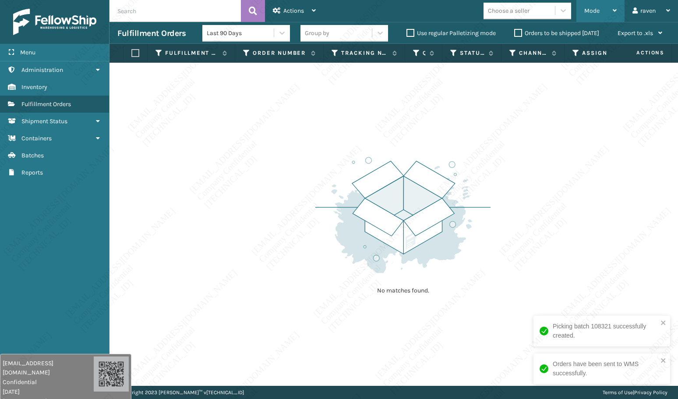
click at [595, 21] on div "Mode" at bounding box center [601, 11] width 32 height 22
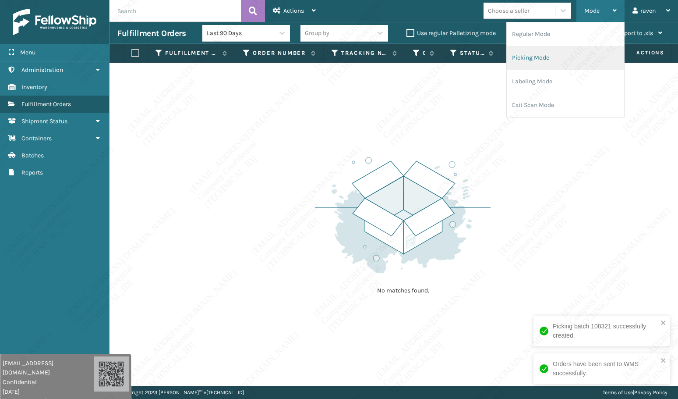
click at [560, 61] on li "Picking Mode" at bounding box center [565, 58] width 117 height 24
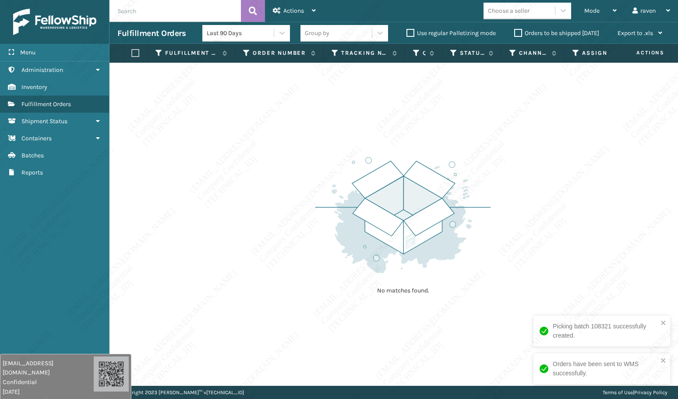
click at [410, 154] on img at bounding box center [403, 214] width 175 height 121
click at [325, 169] on img at bounding box center [403, 214] width 175 height 121
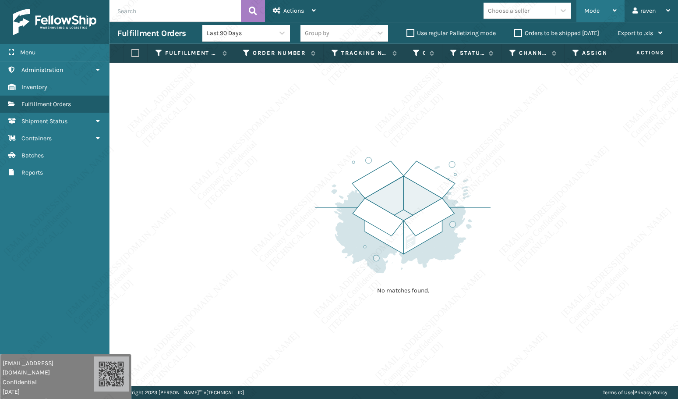
click at [602, 9] on div "Mode" at bounding box center [601, 11] width 32 height 22
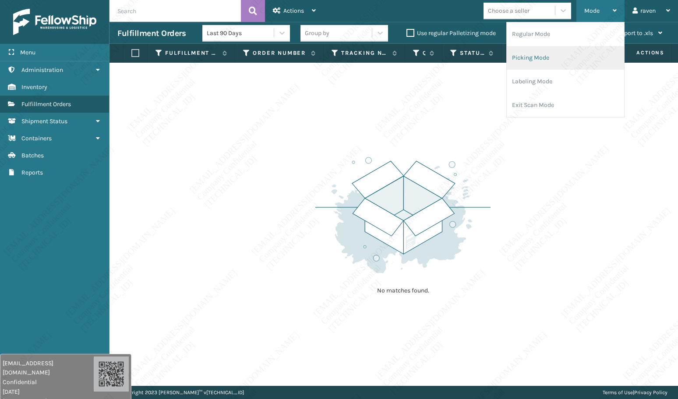
click at [529, 60] on li "Picking Mode" at bounding box center [565, 58] width 117 height 24
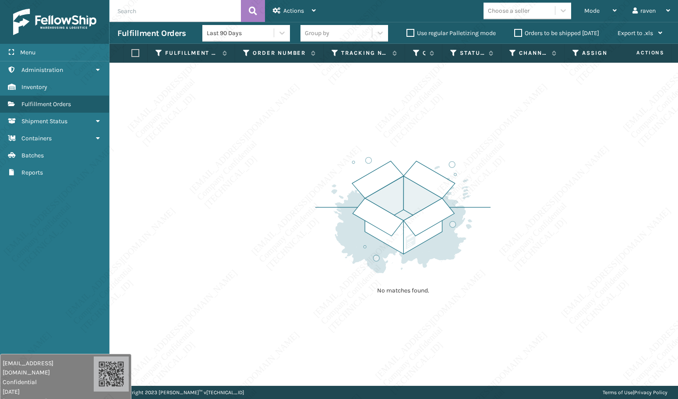
click at [476, 154] on img at bounding box center [403, 214] width 175 height 121
click at [487, 152] on div "No matches found." at bounding box center [403, 225] width 175 height 162
click at [489, 151] on div "No matches found." at bounding box center [403, 225] width 175 height 162
click at [595, 14] on span "Mode" at bounding box center [592, 10] width 15 height 7
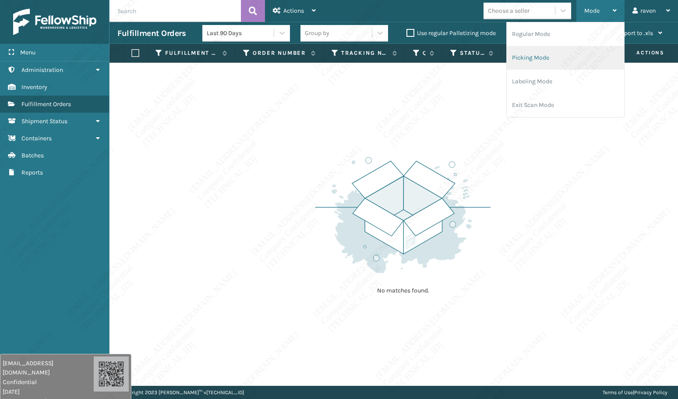
click at [561, 60] on li "Picking Mode" at bounding box center [565, 58] width 117 height 24
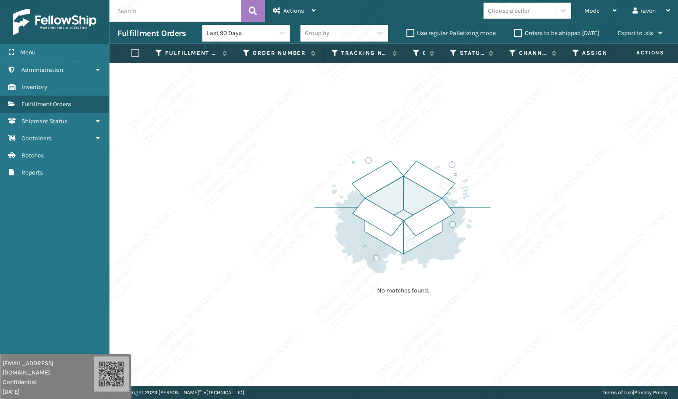
click at [512, 150] on div "No matches found." at bounding box center [394, 224] width 569 height 323
click at [137, 14] on input "text" at bounding box center [175, 11] width 131 height 22
paste input "SO2445158"
type input "SO2445158"
click at [587, 12] on span "Mode" at bounding box center [592, 10] width 15 height 7
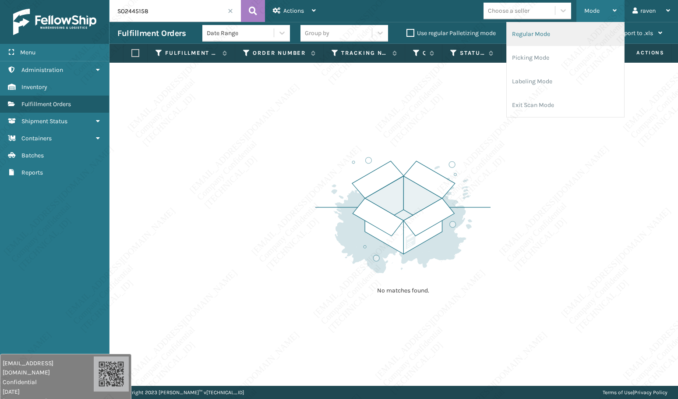
click at [551, 32] on li "Regular Mode" at bounding box center [565, 34] width 117 height 24
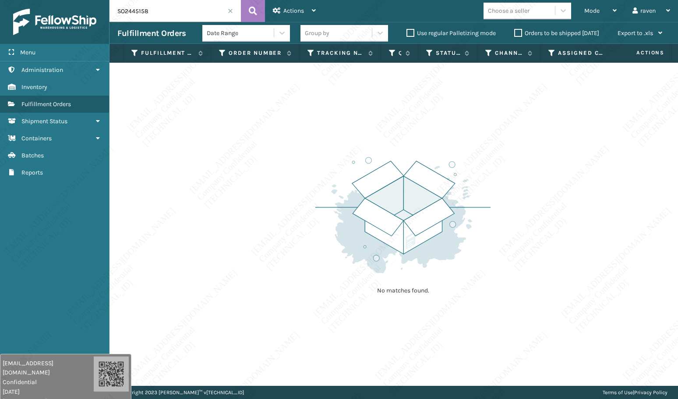
click at [369, 162] on img at bounding box center [403, 214] width 175 height 121
click at [253, 7] on icon at bounding box center [253, 10] width 8 height 13
click at [587, 9] on span "Mode" at bounding box center [592, 10] width 15 height 7
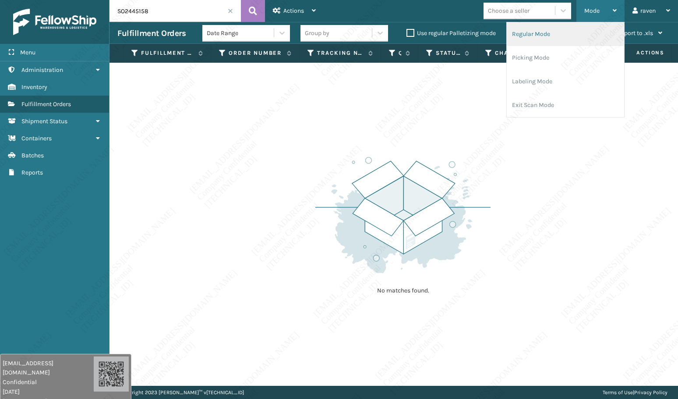
click at [561, 34] on li "Regular Mode" at bounding box center [565, 34] width 117 height 24
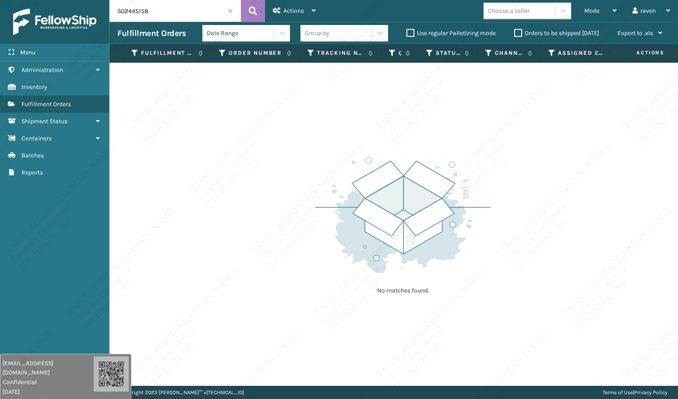
click at [179, 8] on input "SO2445158" at bounding box center [175, 11] width 131 height 22
click at [235, 8] on input "SO2445158" at bounding box center [175, 11] width 131 height 22
click at [231, 11] on span at bounding box center [230, 10] width 5 height 5
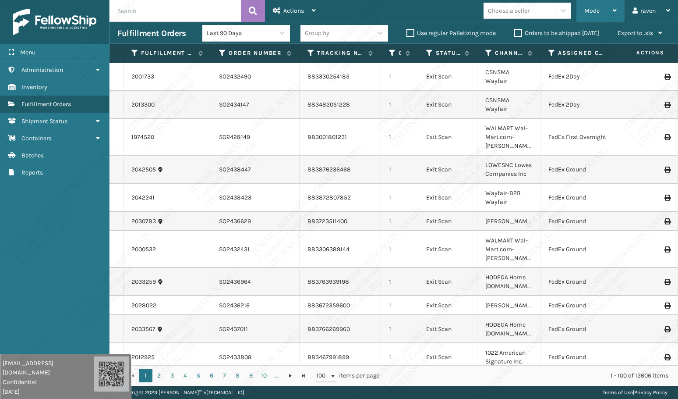
click at [598, 10] on span "Mode" at bounding box center [592, 10] width 15 height 7
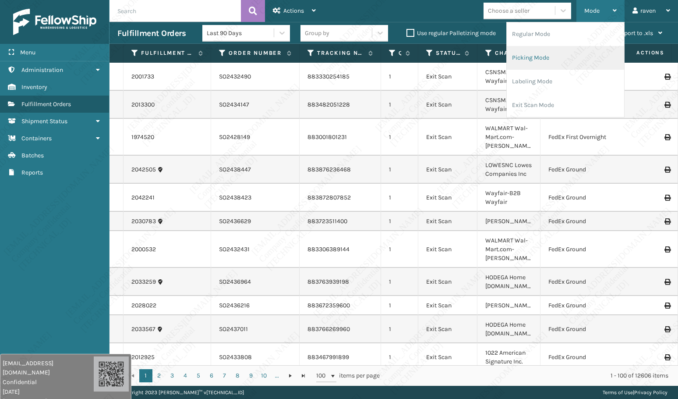
click at [564, 47] on li "Picking Mode" at bounding box center [565, 58] width 117 height 24
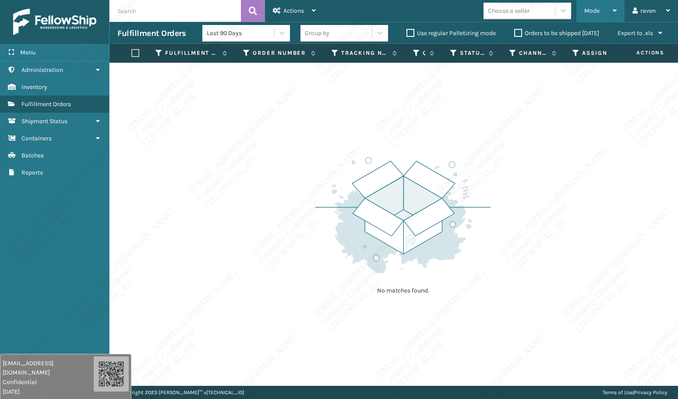
click at [593, 11] on span "Mode" at bounding box center [592, 10] width 15 height 7
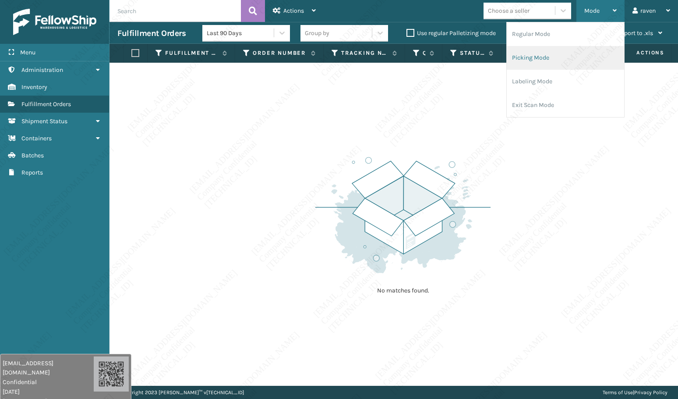
click at [567, 55] on li "Picking Mode" at bounding box center [565, 58] width 117 height 24
